Goal: Check status: Check status

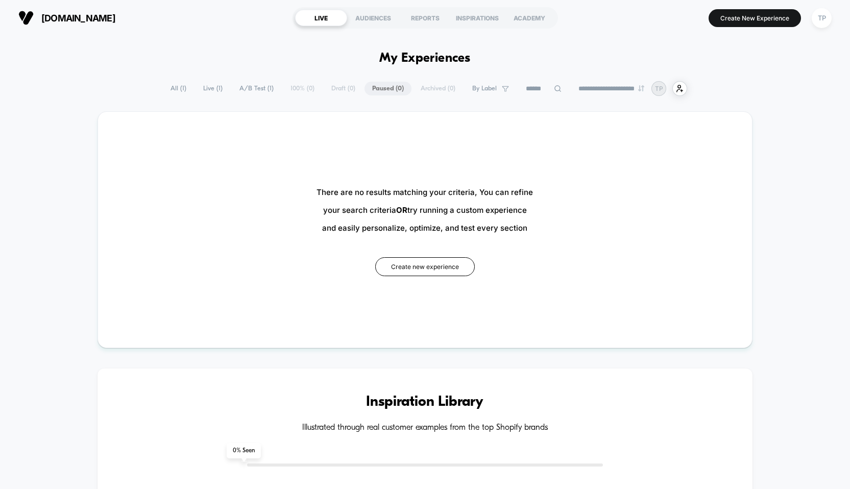
click at [200, 87] on span "Live ( 1 )" at bounding box center [213, 89] width 35 height 14
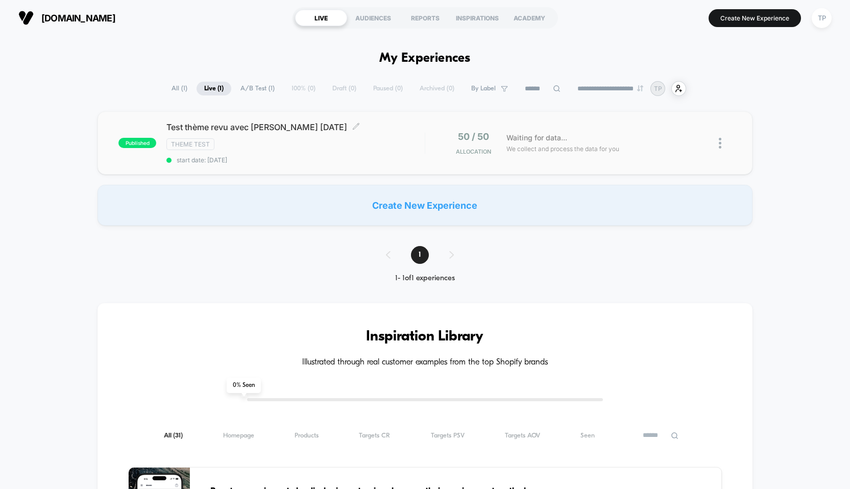
click at [371, 147] on div "Theme Test" at bounding box center [295, 144] width 258 height 12
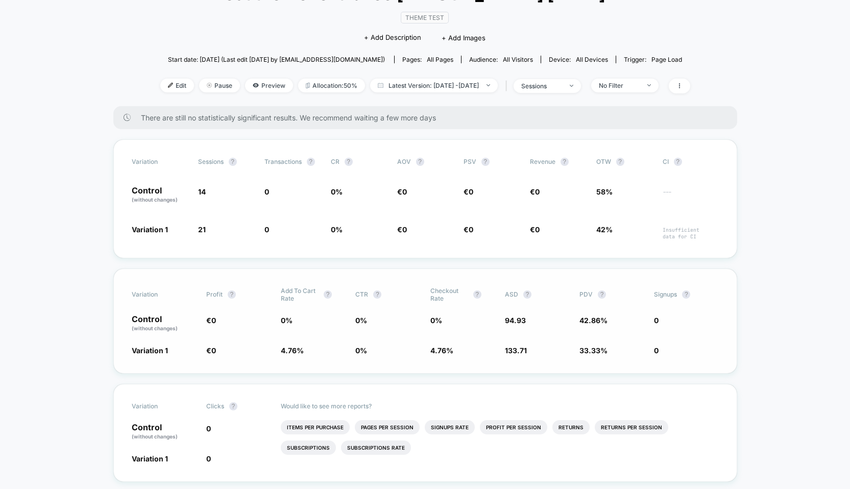
scroll to position [74, 0]
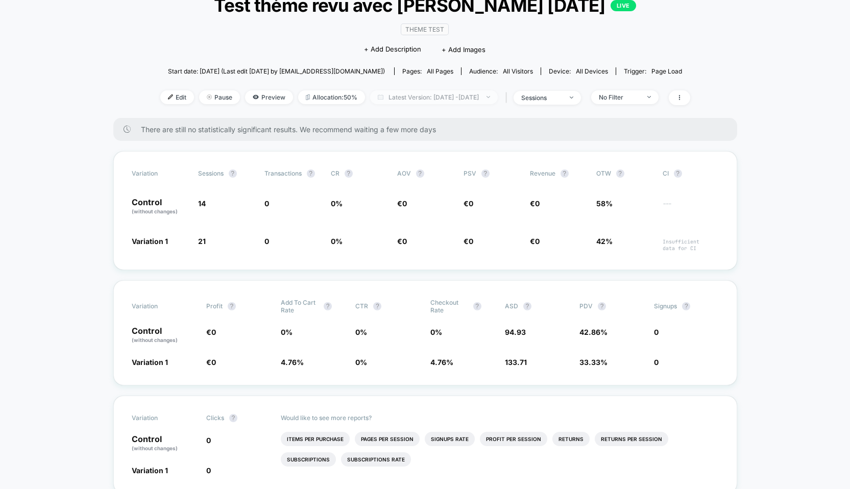
click at [460, 98] on span "Latest Version: [DATE] - [DATE]" at bounding box center [434, 97] width 128 height 14
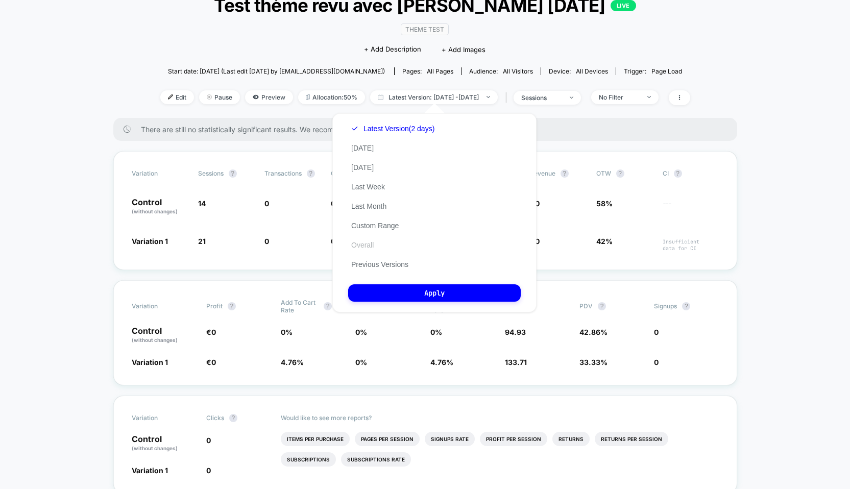
click at [372, 246] on button "Overall" at bounding box center [362, 244] width 29 height 9
click at [413, 294] on button "Apply" at bounding box center [434, 292] width 173 height 17
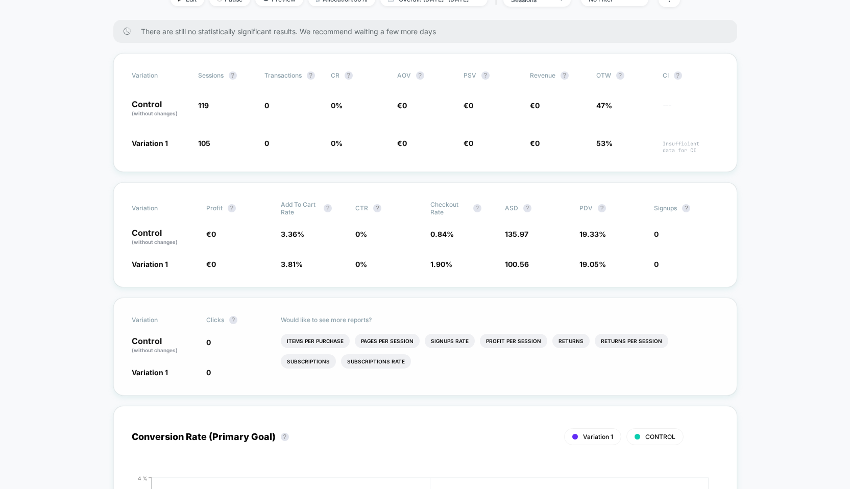
scroll to position [169, 0]
